Goal: Task Accomplishment & Management: Use online tool/utility

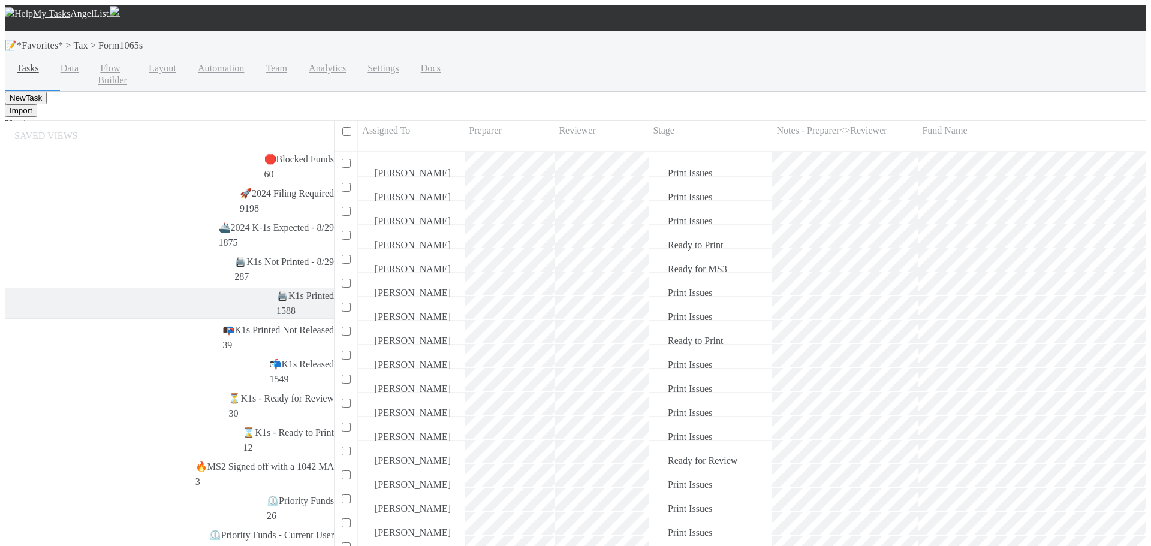
scroll to position [412, 813]
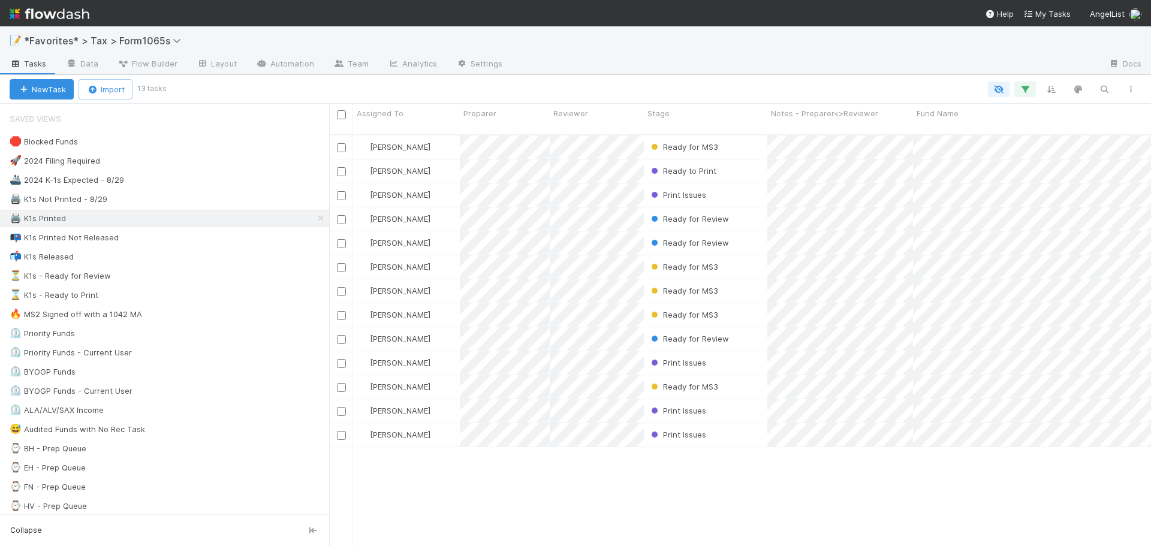
scroll to position [412, 813]
click at [209, 216] on div "🖨️ K1s Printed 1599" at bounding box center [169, 218] width 319 height 15
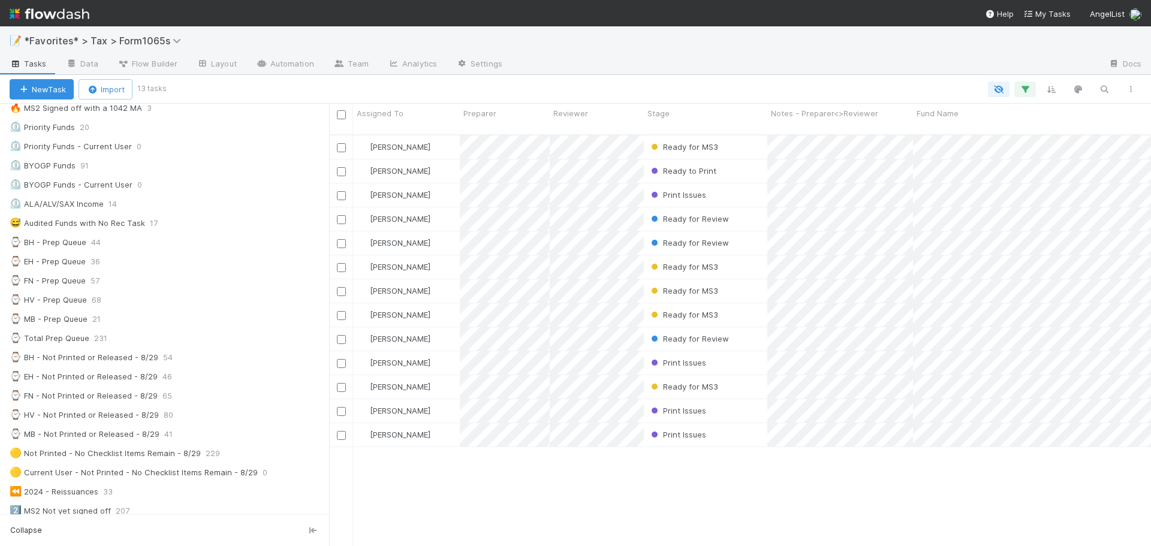
scroll to position [0, 0]
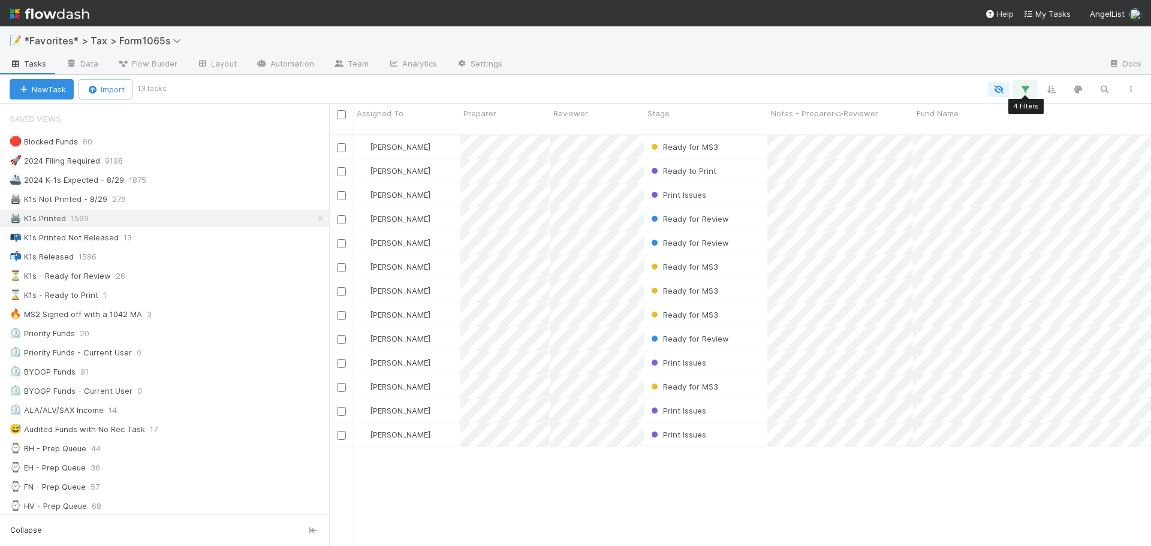
click at [1026, 90] on icon "button" at bounding box center [1025, 89] width 12 height 11
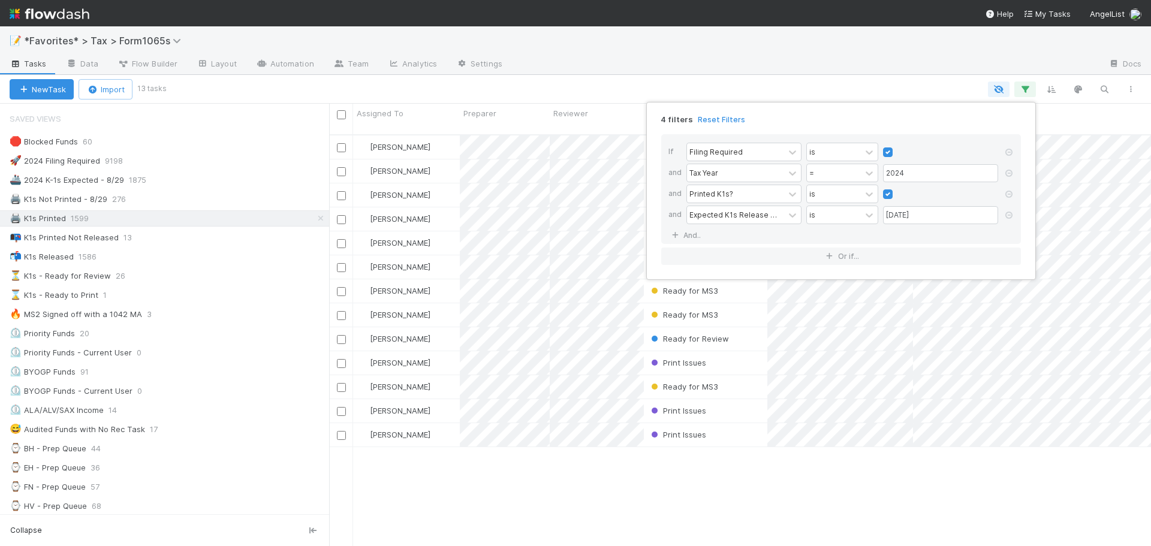
click at [878, 59] on div "4 filters Reset Filters If Filing Required is and Tax Year = 2024 and Printed K…" at bounding box center [575, 273] width 1151 height 546
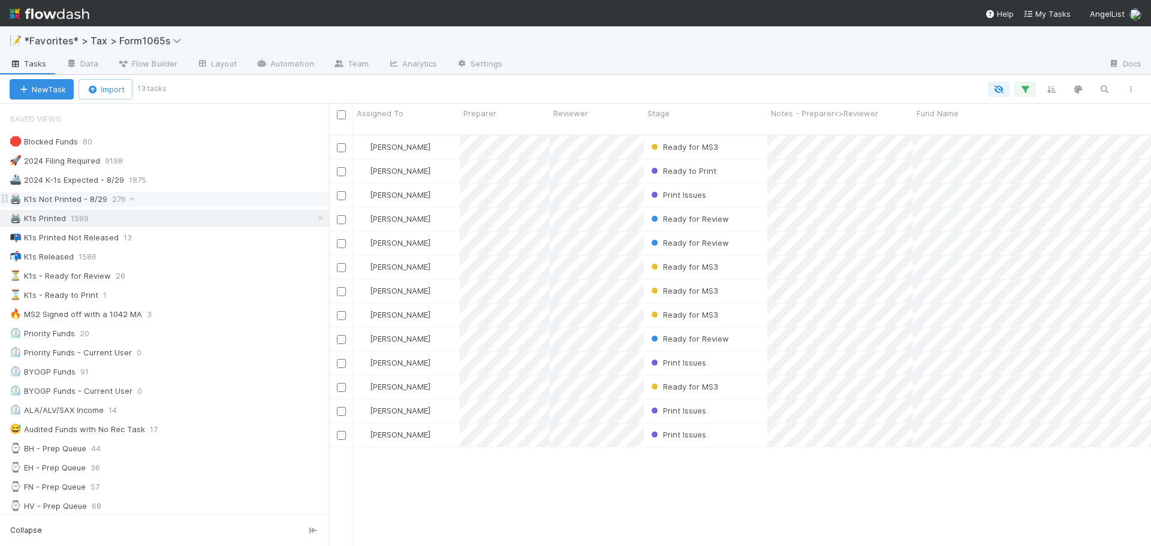
click at [156, 195] on div "🖨️ K1s Not Printed - 8/29 276" at bounding box center [169, 199] width 319 height 15
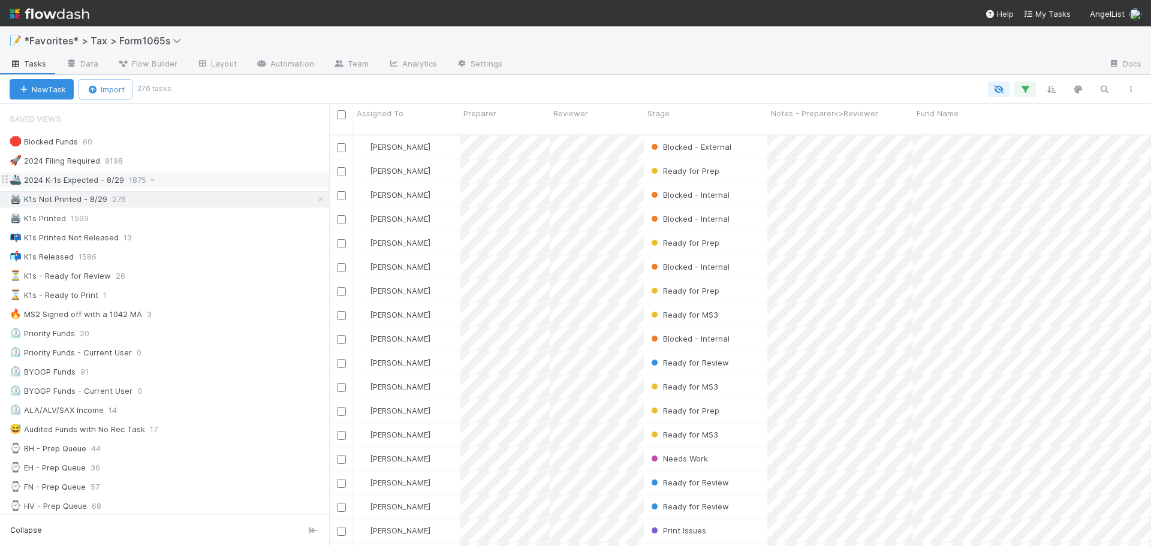
scroll to position [412, 813]
drag, startPoint x: 173, startPoint y: 182, endPoint x: 642, endPoint y: 61, distance: 484.0
click at [642, 61] on div at bounding box center [805, 64] width 587 height 19
click at [742, 78] on div at bounding box center [575, 273] width 1151 height 546
click at [566, 102] on div at bounding box center [575, 273] width 1151 height 546
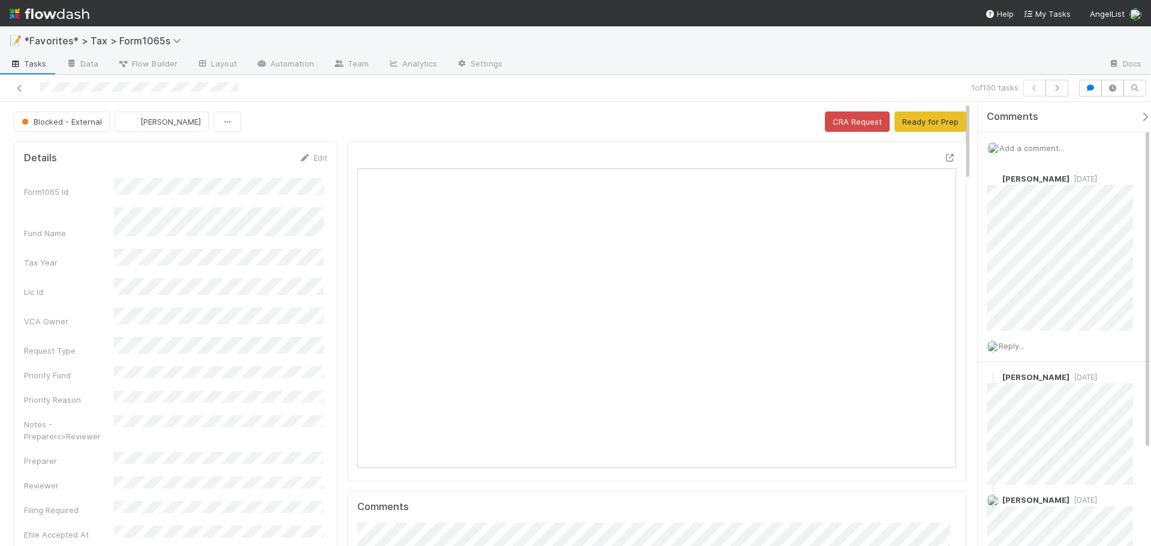
scroll to position [234, 584]
click at [1055, 84] on icon "button" at bounding box center [1056, 87] width 12 height 7
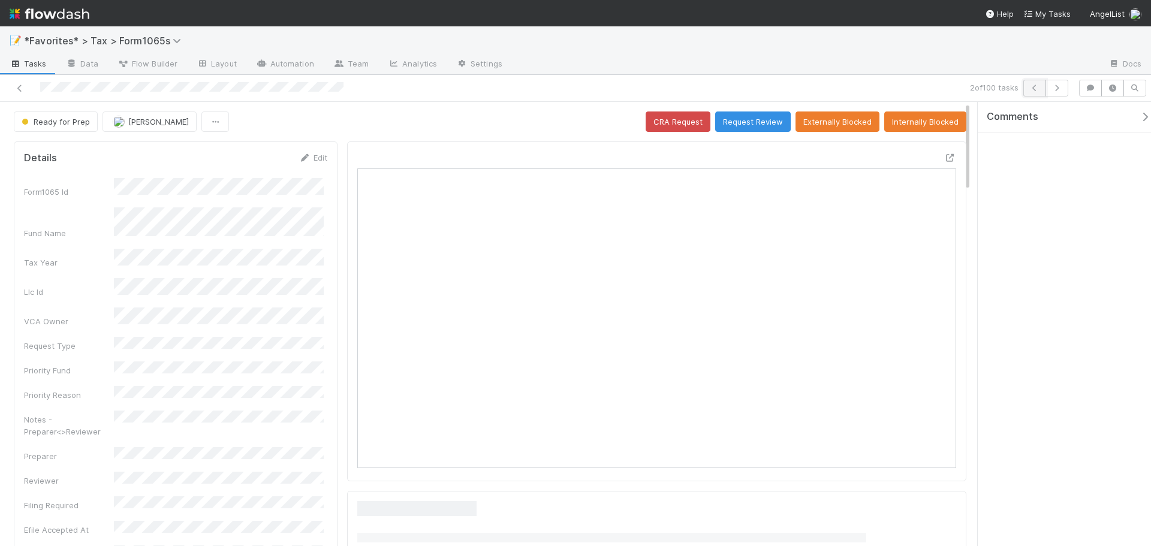
click at [1041, 89] on button "button" at bounding box center [1034, 88] width 23 height 17
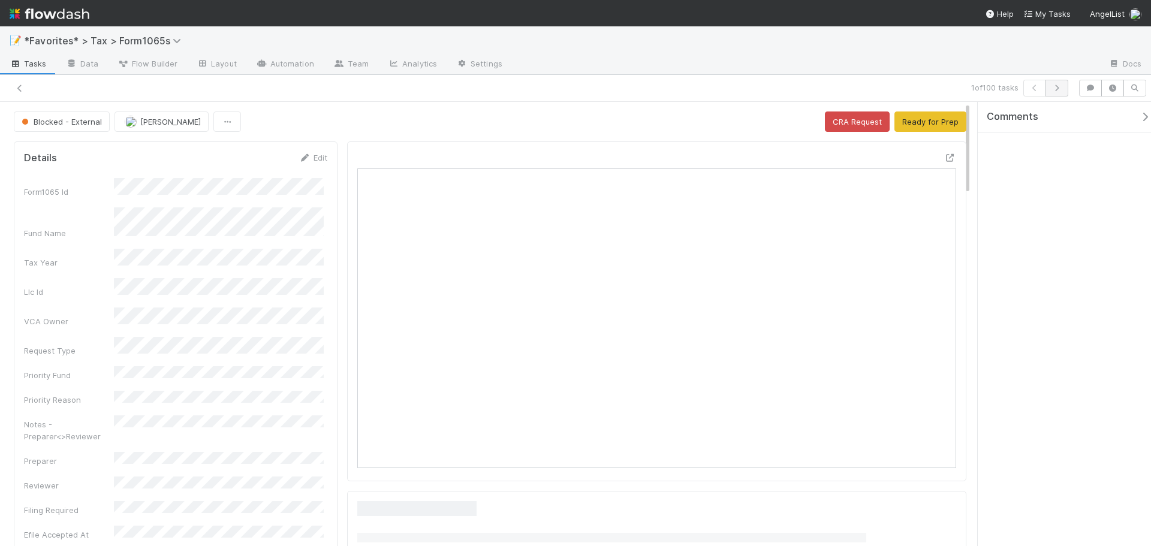
click at [1056, 87] on icon "button" at bounding box center [1056, 87] width 12 height 7
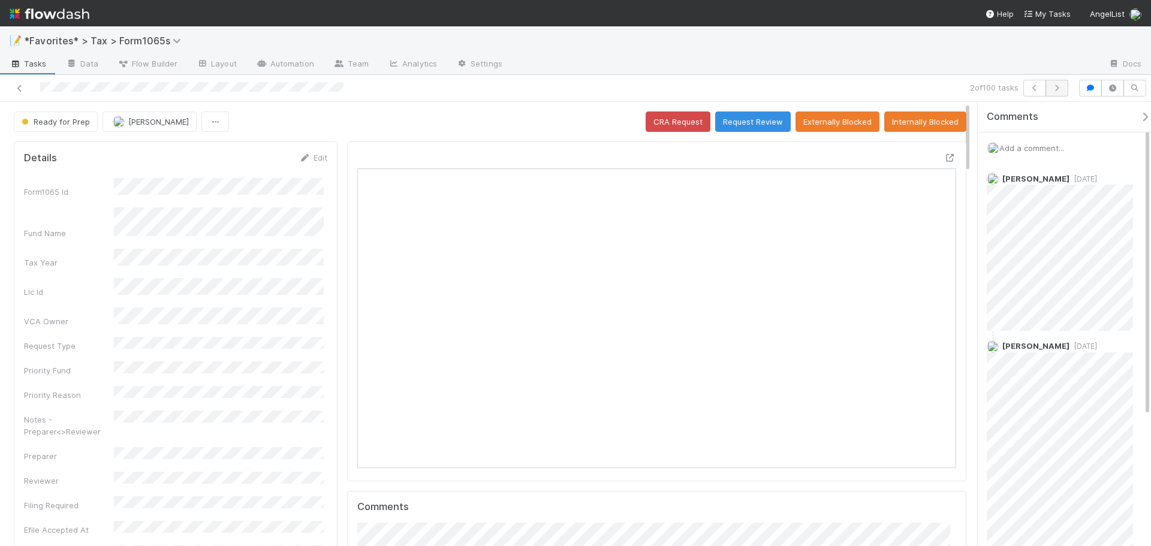
scroll to position [234, 584]
click at [1053, 87] on icon "button" at bounding box center [1056, 87] width 12 height 7
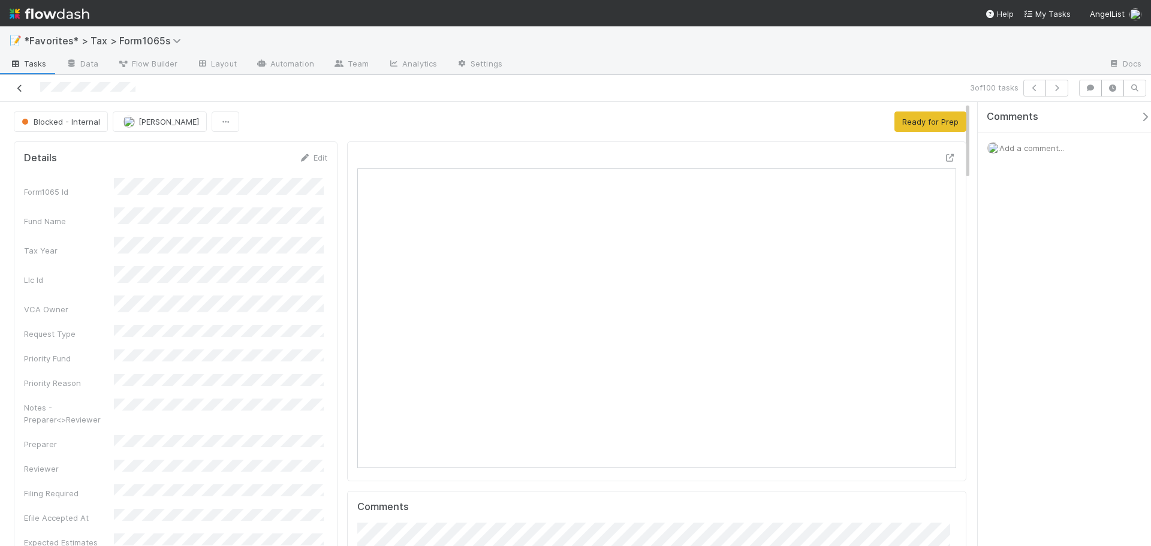
click at [18, 91] on icon at bounding box center [20, 88] width 12 height 8
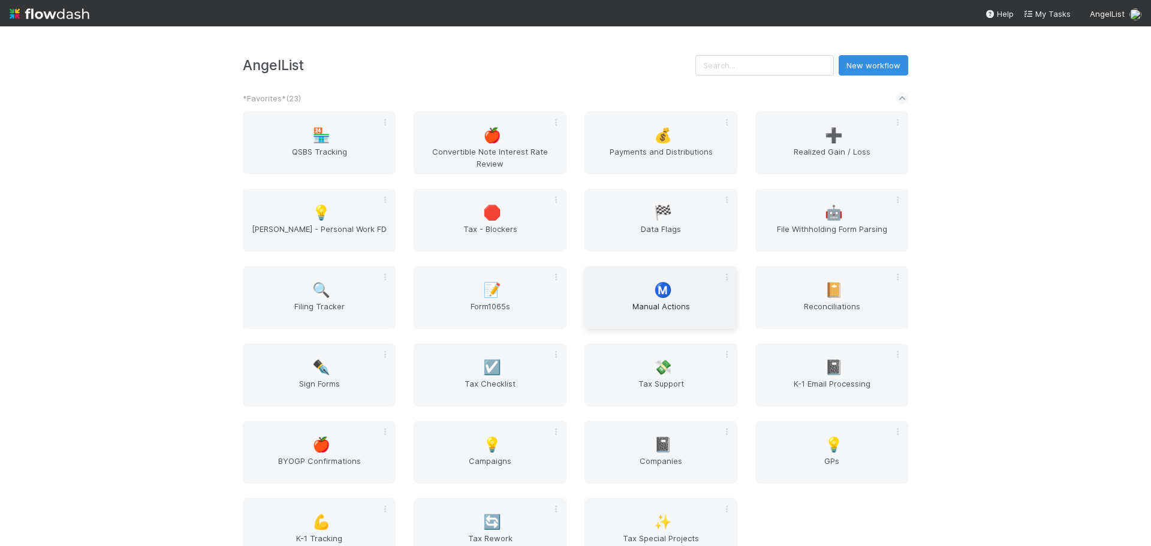
click at [669, 285] on div "Ⓜ️ Manual Actions" at bounding box center [660, 297] width 153 height 63
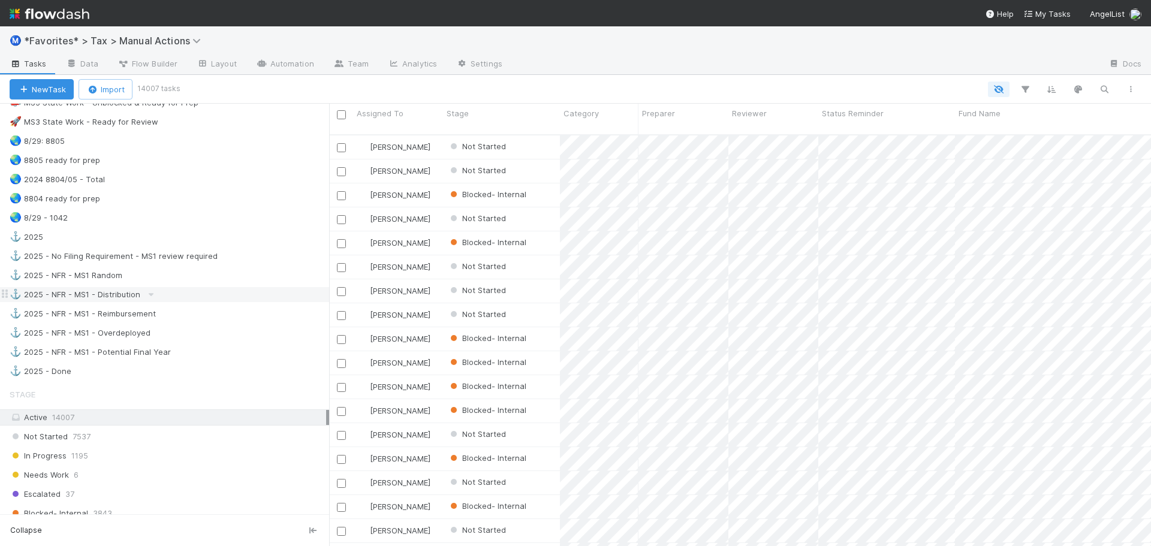
scroll to position [779, 0]
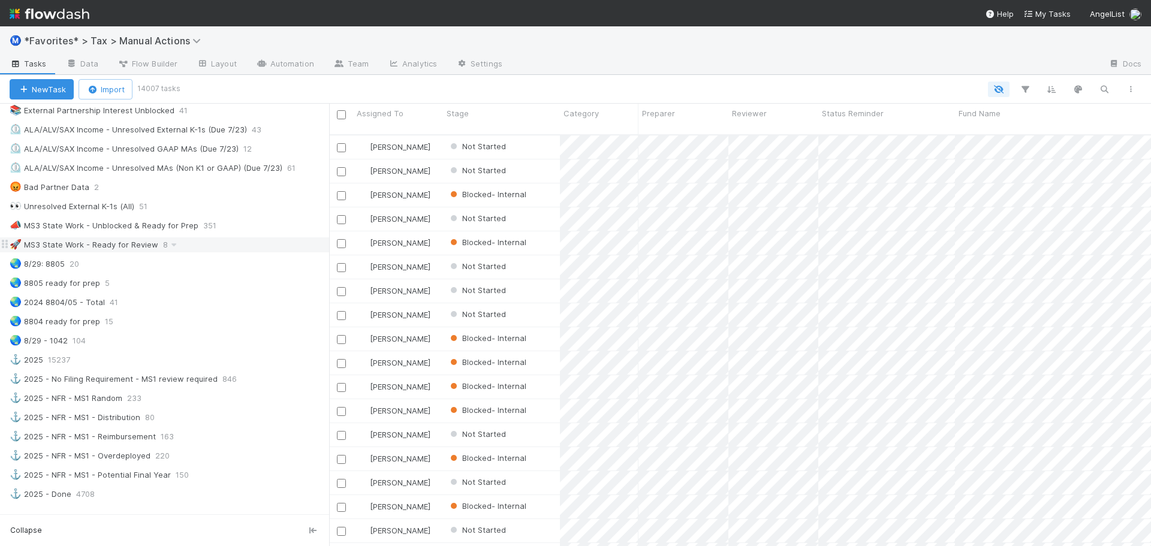
click at [233, 244] on div "🚀 MS3 State Work - Ready for Review 8" at bounding box center [169, 244] width 319 height 15
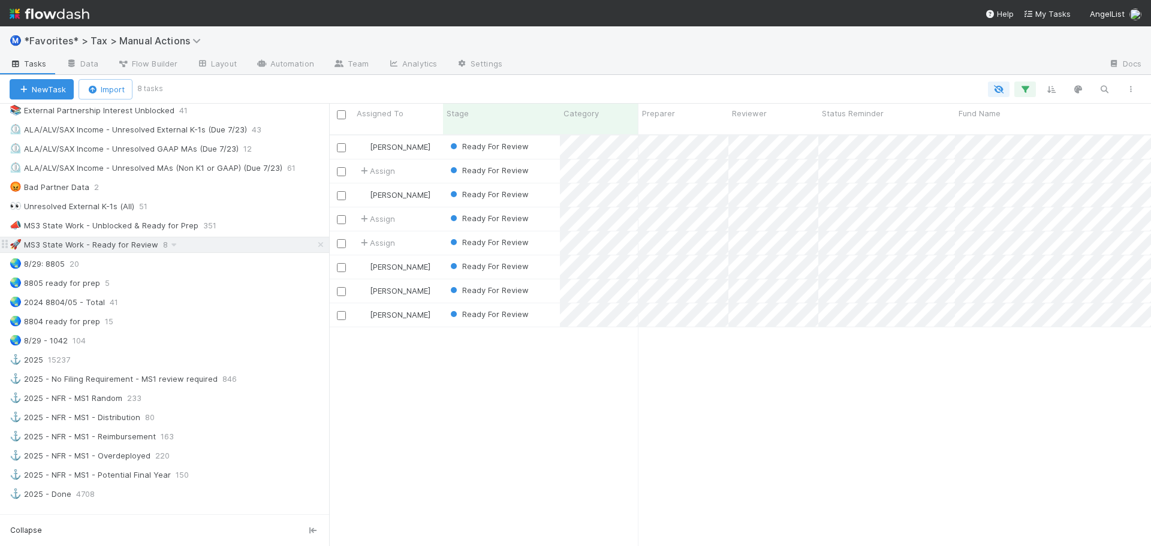
scroll to position [412, 813]
click at [258, 219] on div "📣 MS3 State Work - Unblocked & Ready for Prep 351" at bounding box center [169, 225] width 319 height 15
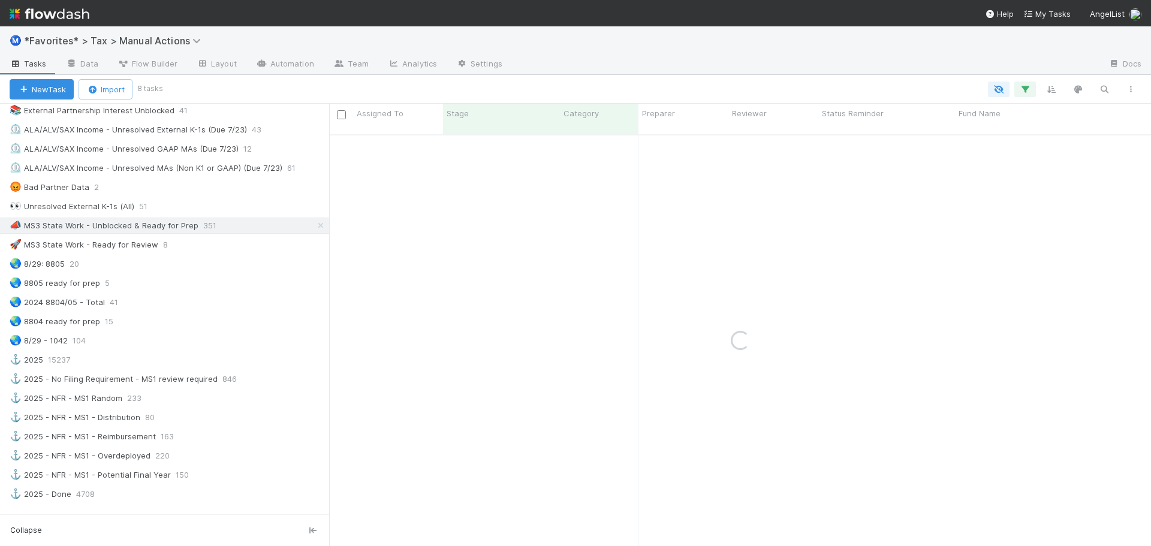
drag, startPoint x: 247, startPoint y: 242, endPoint x: 605, endPoint y: 76, distance: 394.9
click at [610, 77] on div "New Task Import 8 tasks" at bounding box center [575, 89] width 1151 height 29
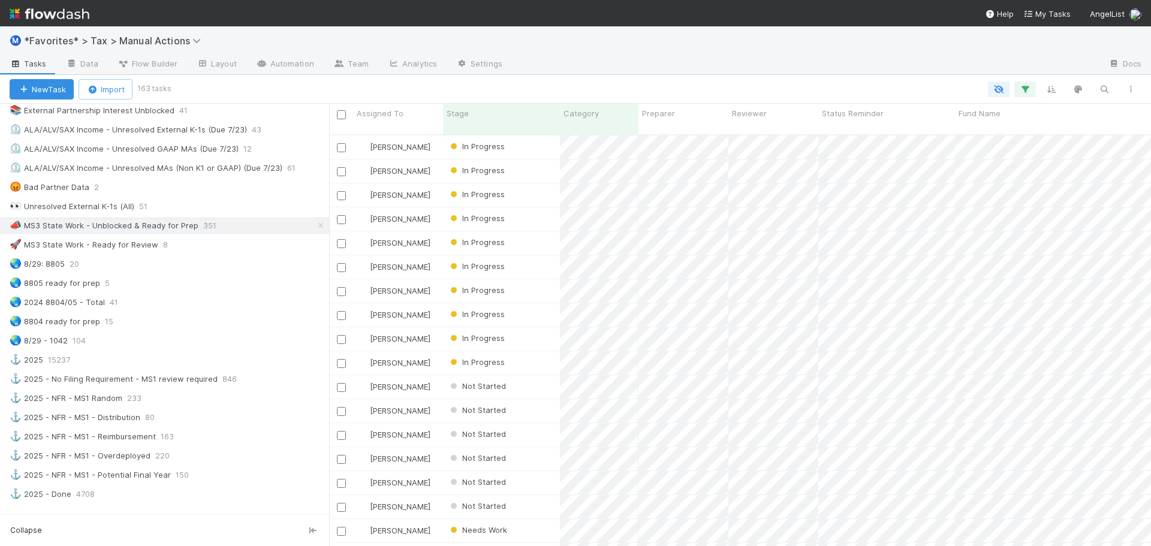
scroll to position [412, 813]
click at [605, 76] on div "New Task Import 163 tasks" at bounding box center [575, 89] width 1151 height 29
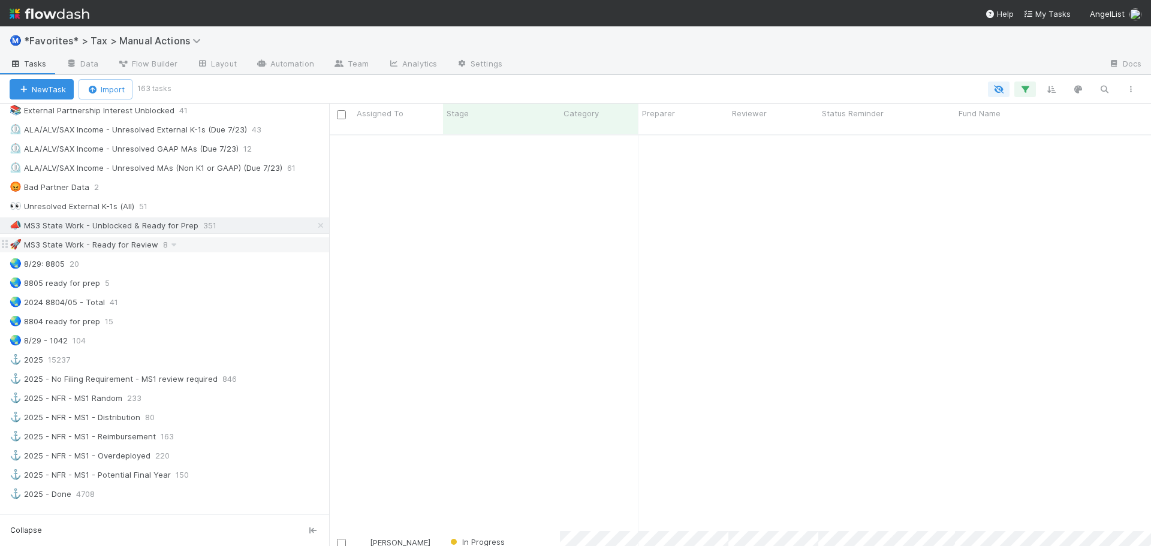
scroll to position [1738, 0]
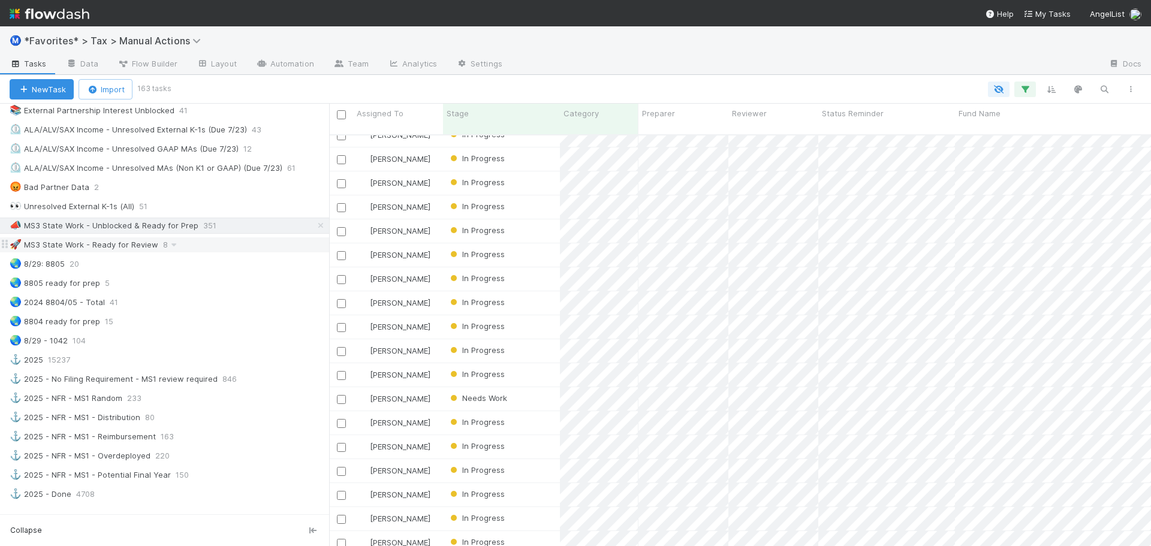
click at [218, 244] on div "🚀 MS3 State Work - Ready for Review 8" at bounding box center [169, 244] width 319 height 15
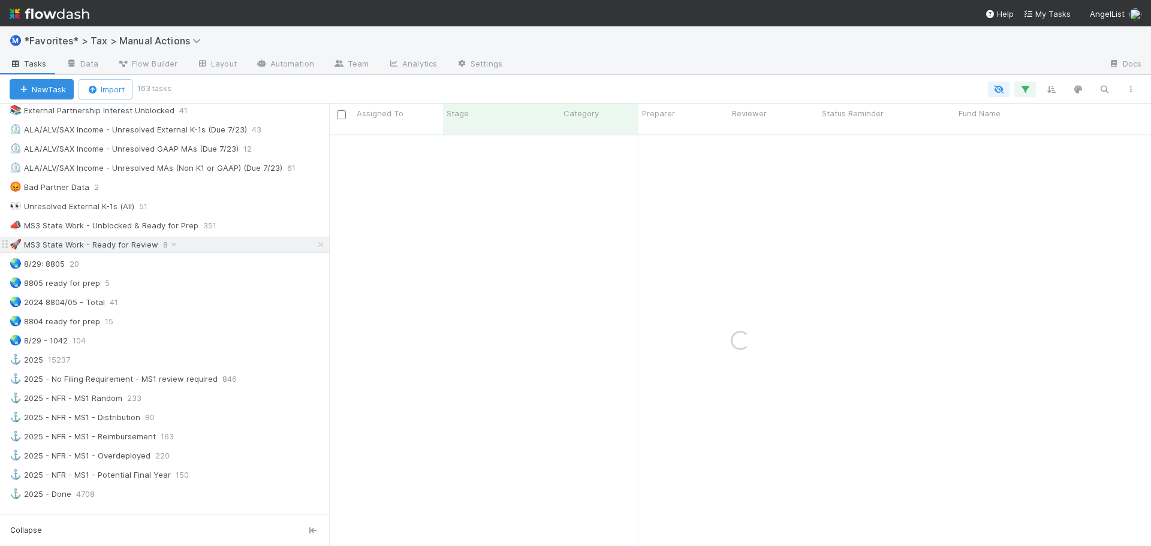
click at [217, 238] on div "🚀 MS3 State Work - Ready for Review 8" at bounding box center [169, 244] width 319 height 15
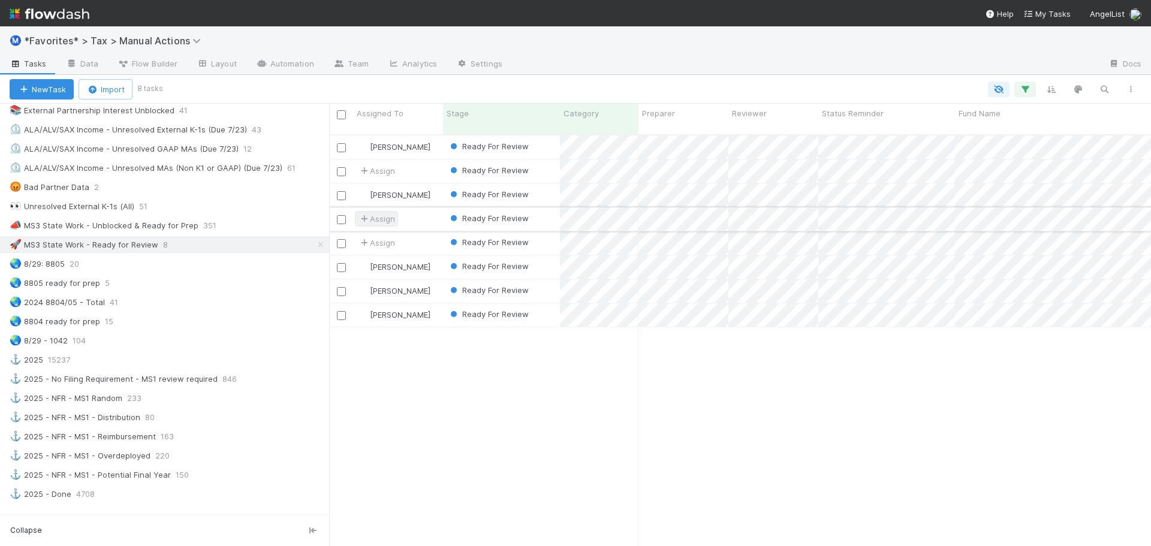
scroll to position [412, 813]
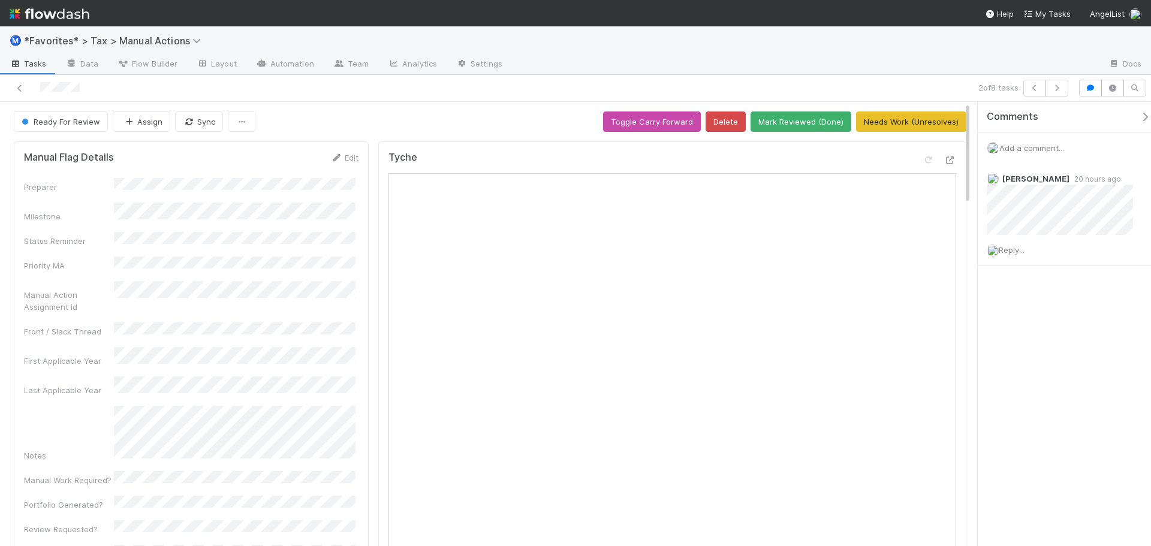
click at [931, 159] on div at bounding box center [939, 162] width 34 height 17
click at [944, 159] on icon at bounding box center [950, 160] width 12 height 8
click at [780, 119] on button "Mark Reviewed (Done)" at bounding box center [800, 121] width 101 height 20
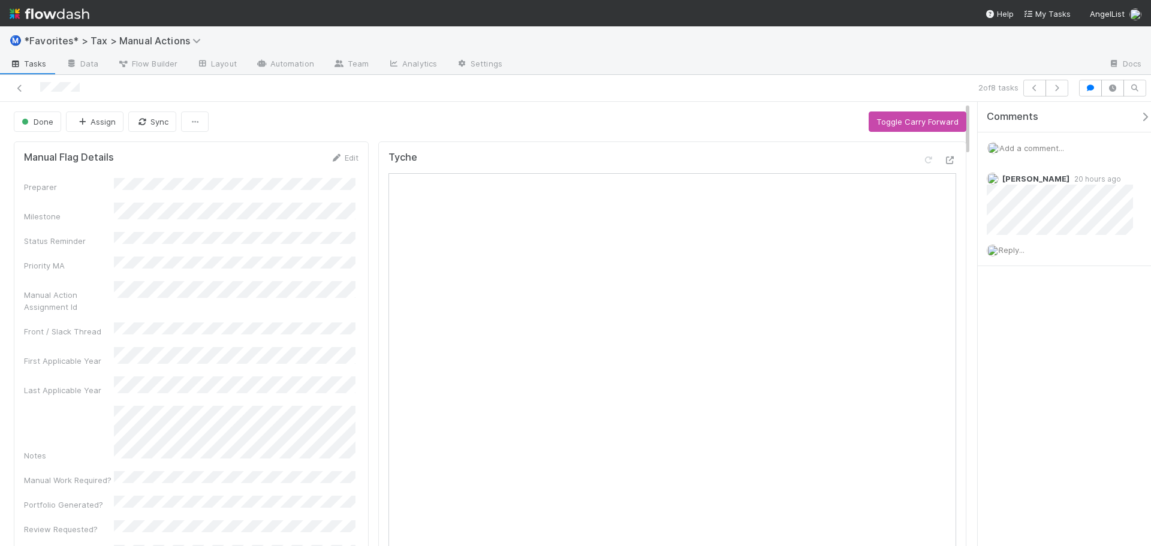
drag, startPoint x: 717, startPoint y: 67, endPoint x: 783, endPoint y: 71, distance: 65.5
click at [720, 67] on div at bounding box center [805, 64] width 587 height 19
click at [1055, 85] on icon "button" at bounding box center [1056, 87] width 12 height 7
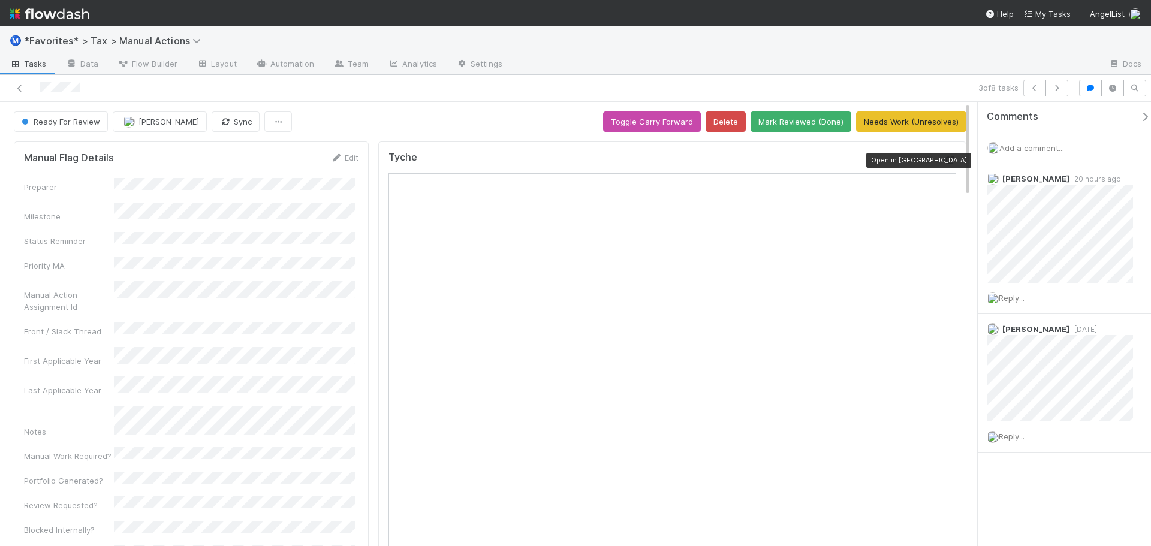
click at [944, 163] on icon at bounding box center [950, 160] width 12 height 8
click at [1056, 83] on button "button" at bounding box center [1056, 88] width 23 height 17
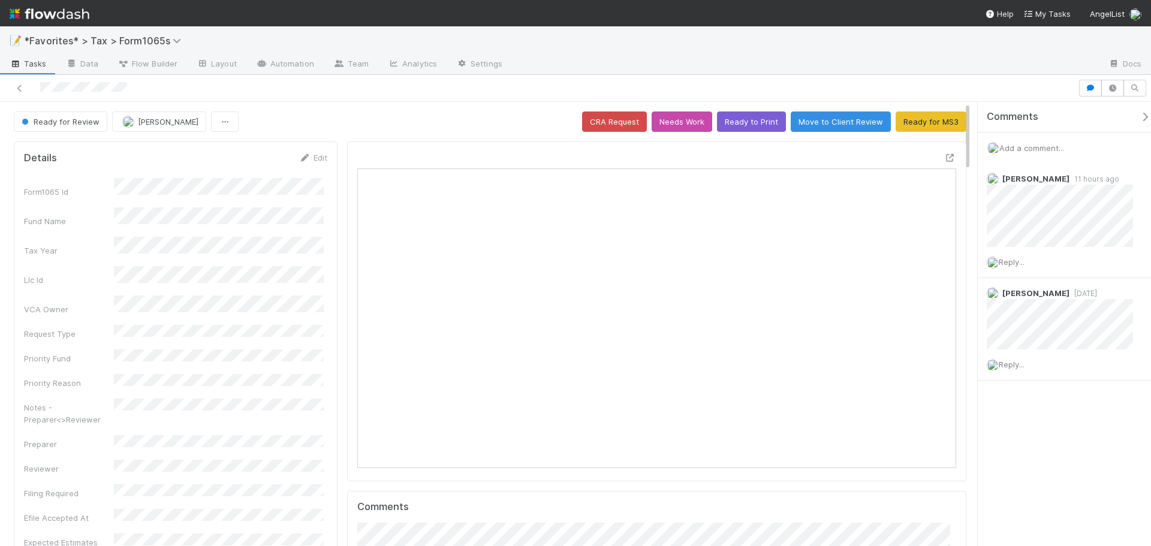
scroll to position [234, 291]
click at [944, 158] on icon at bounding box center [950, 158] width 12 height 8
click at [19, 90] on icon at bounding box center [20, 88] width 12 height 8
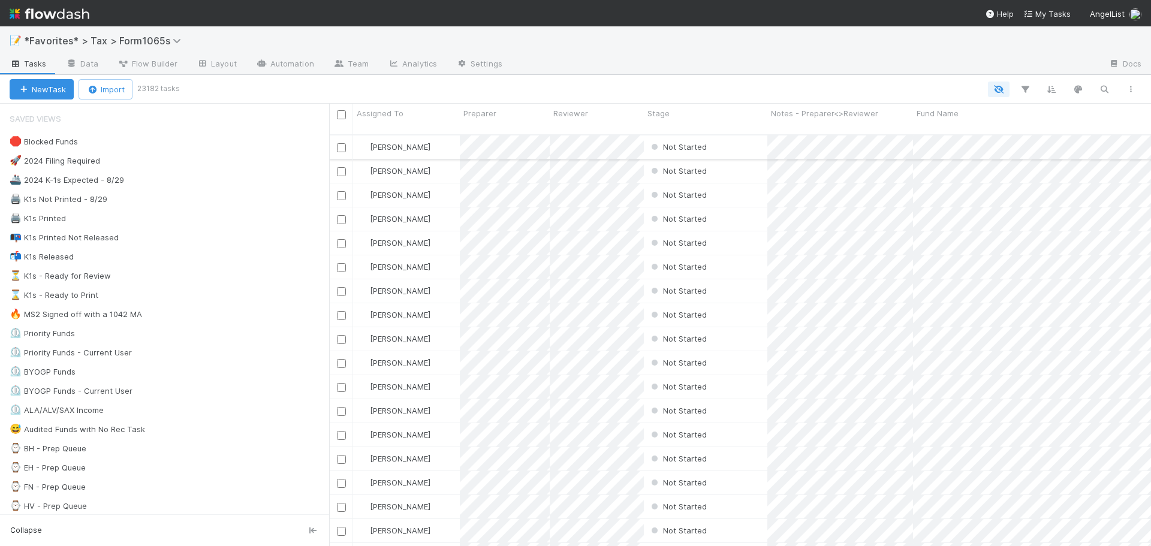
scroll to position [412, 813]
